Goal: Complete application form

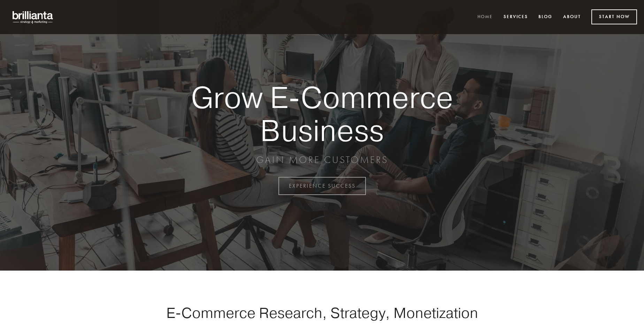
scroll to position [1828, 0]
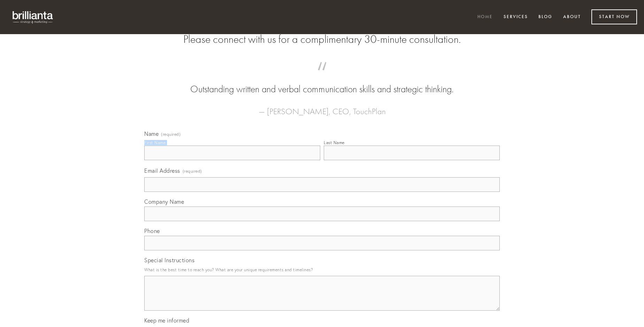
type input "[PERSON_NAME]"
click at [412, 160] on input "Last Name" at bounding box center [412, 153] width 176 height 15
type input "[PERSON_NAME]"
click at [322, 192] on input "Email Address (required)" at bounding box center [322, 184] width 356 height 15
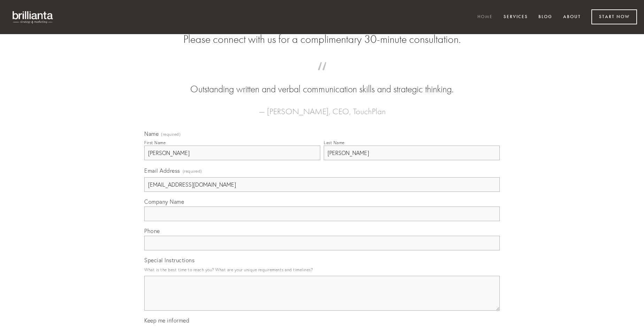
type input "[EMAIL_ADDRESS][DOMAIN_NAME]"
click at [322, 221] on input "Company Name" at bounding box center [322, 214] width 356 height 15
type input "recusandae"
click at [322, 251] on input "text" at bounding box center [322, 243] width 356 height 15
click at [322, 300] on textarea "Special Instructions" at bounding box center [322, 293] width 356 height 35
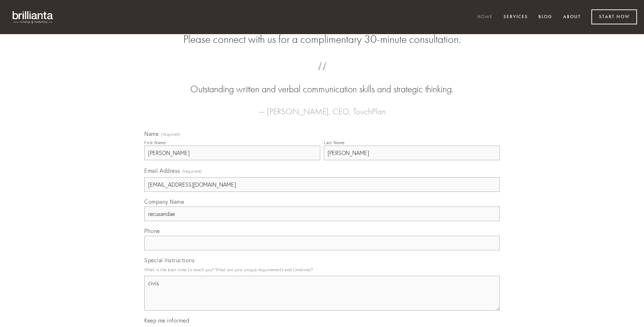
type textarea "civis"
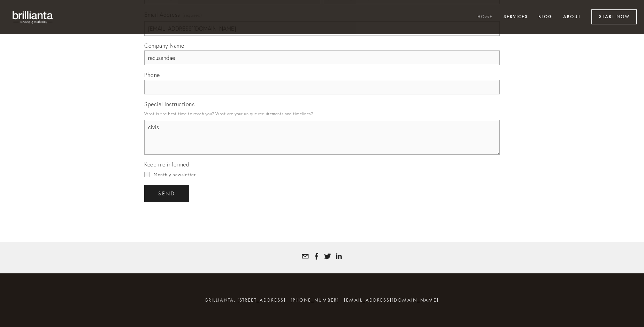
click at [167, 193] on span "send" at bounding box center [166, 194] width 17 height 6
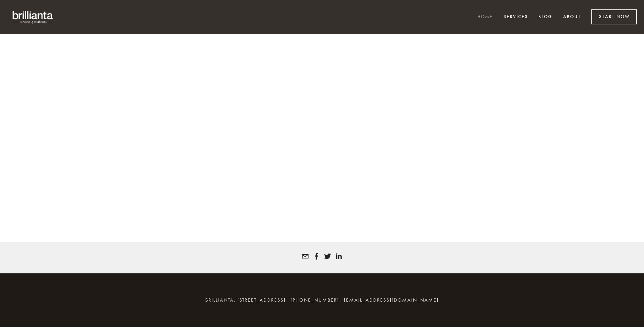
scroll to position [1818, 0]
